Goal: Find specific page/section: Find specific page/section

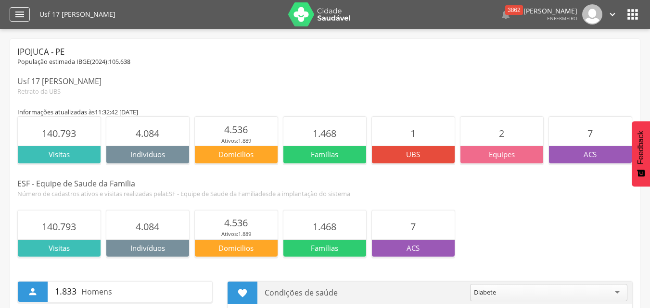
click at [12, 17] on div "" at bounding box center [20, 14] width 20 height 14
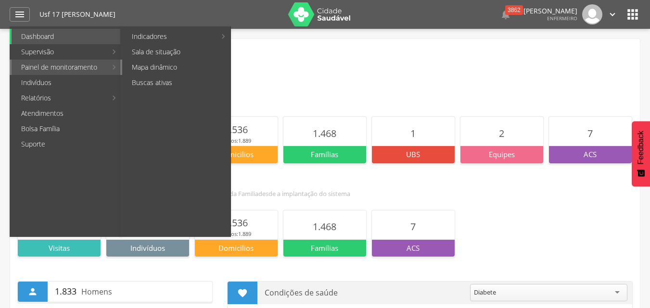
click at [138, 66] on link "Mapa dinâmico" at bounding box center [176, 67] width 108 height 15
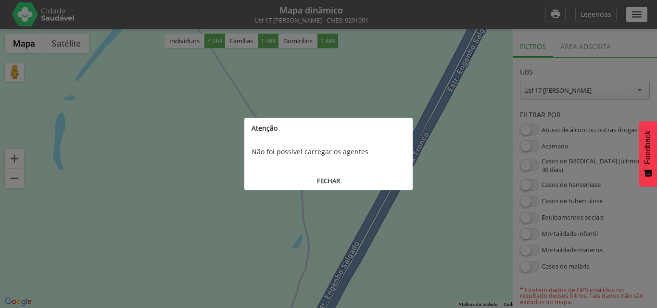
click at [330, 186] on button "FECHAR" at bounding box center [328, 181] width 168 height 18
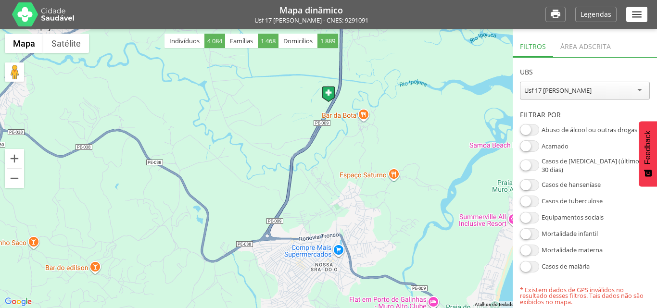
drag, startPoint x: 336, startPoint y: 227, endPoint x: 319, endPoint y: 151, distance: 78.4
click at [320, 157] on div at bounding box center [328, 168] width 657 height 279
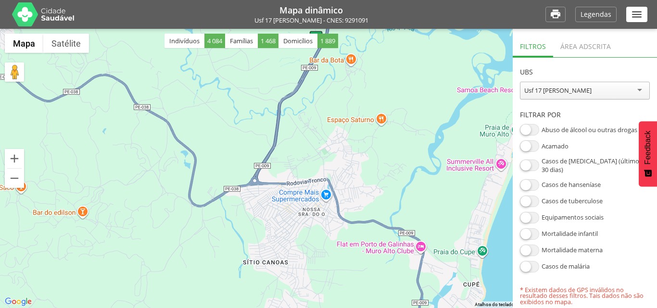
drag, startPoint x: 330, startPoint y: 202, endPoint x: 315, endPoint y: 156, distance: 48.7
click at [319, 170] on div at bounding box center [328, 168] width 657 height 279
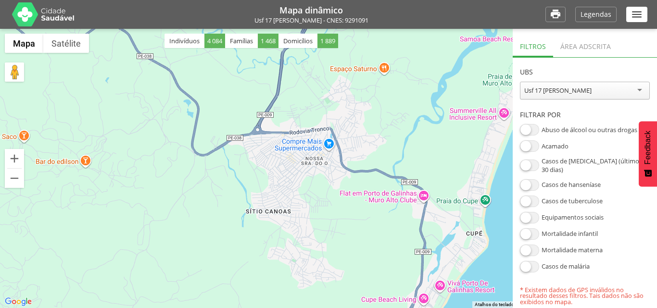
drag, startPoint x: 275, startPoint y: 245, endPoint x: 287, endPoint y: 212, distance: 35.3
click at [287, 211] on div at bounding box center [328, 168] width 657 height 279
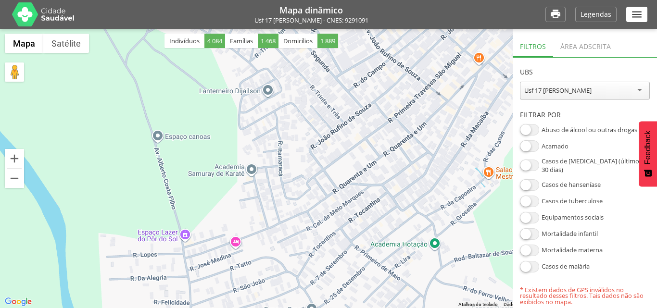
click at [568, 50] on div "Área adscrita" at bounding box center [585, 46] width 65 height 24
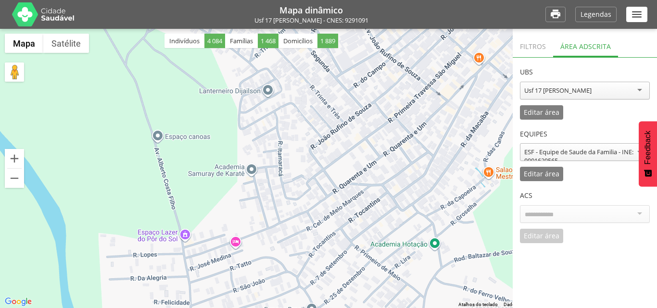
click at [641, 214] on div at bounding box center [585, 214] width 130 height 18
click at [544, 236] on div "ACS Editar área Cancelar" at bounding box center [585, 212] width 130 height 62
click at [554, 205] on div at bounding box center [585, 214] width 130 height 18
click at [554, 207] on div at bounding box center [585, 214] width 130 height 18
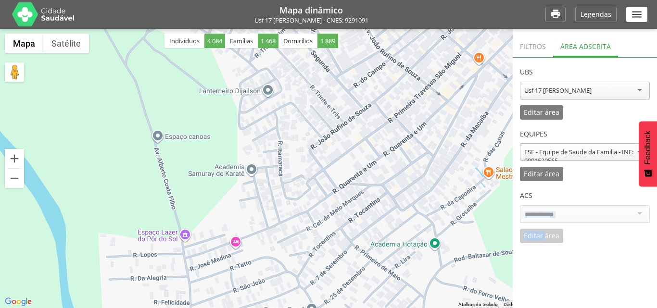
click at [554, 207] on div at bounding box center [585, 214] width 130 height 18
drag, startPoint x: 579, startPoint y: 193, endPoint x: 576, endPoint y: 163, distance: 30.4
click at [576, 163] on section "**********" at bounding box center [585, 151] width 144 height 186
drag, startPoint x: 579, startPoint y: 120, endPoint x: 579, endPoint y: 112, distance: 7.7
click at [579, 112] on section "**********" at bounding box center [585, 151] width 144 height 186
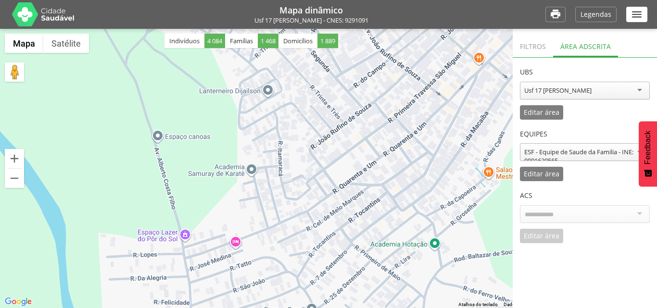
click at [561, 149] on div "ESF - Equipe de Saude da Familia - INE: 0001629565" at bounding box center [584, 156] width 121 height 17
click at [557, 171] on div "**********" at bounding box center [585, 151] width 130 height 62
click at [558, 175] on p "Editar área" at bounding box center [542, 174] width 36 height 7
click at [558, 175] on p "Salvar àrea" at bounding box center [542, 174] width 36 height 7
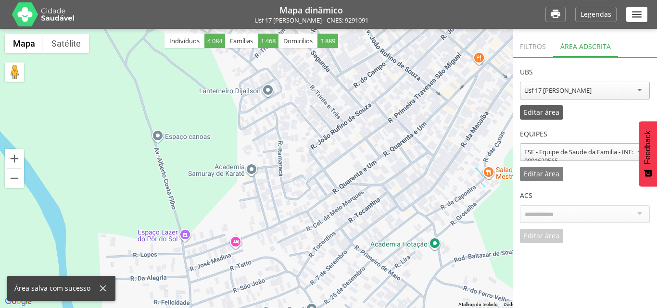
click at [552, 115] on p "Editar área" at bounding box center [542, 112] width 36 height 7
click at [550, 109] on p "Salvar área" at bounding box center [542, 112] width 36 height 7
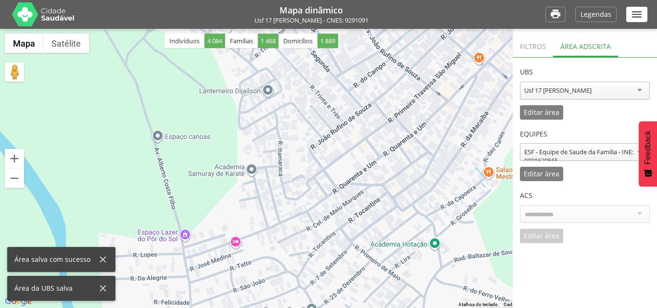
click at [556, 219] on div at bounding box center [585, 214] width 130 height 18
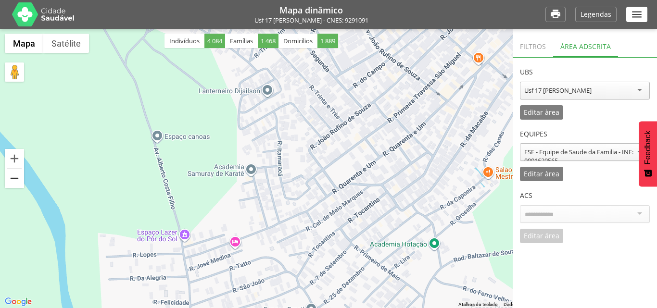
click at [17, 181] on button "Diminuir o zoom" at bounding box center [14, 178] width 19 height 19
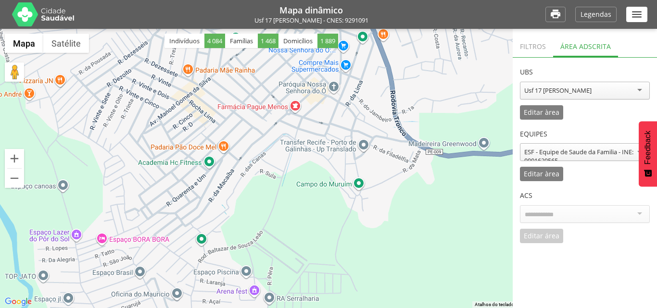
drag, startPoint x: 330, startPoint y: 94, endPoint x: 150, endPoint y: 130, distance: 184.4
click at [150, 130] on div at bounding box center [328, 168] width 657 height 279
click at [555, 17] on icon "" at bounding box center [556, 14] width 12 height 13
